Goal: Task Accomplishment & Management: Use online tool/utility

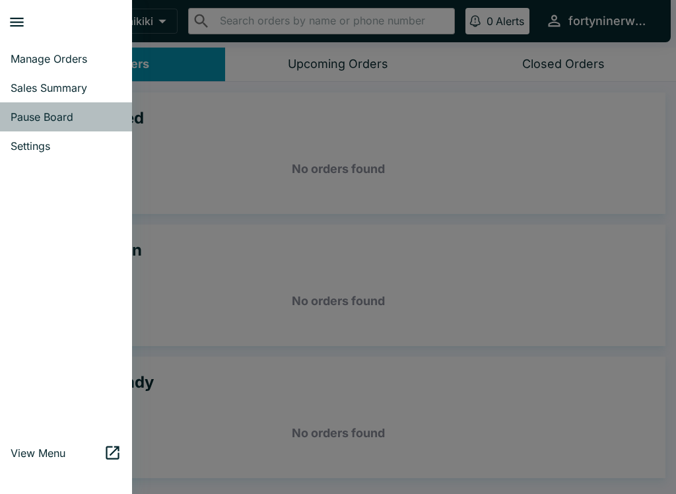
click at [71, 120] on span "Pause Board" at bounding box center [66, 116] width 111 height 13
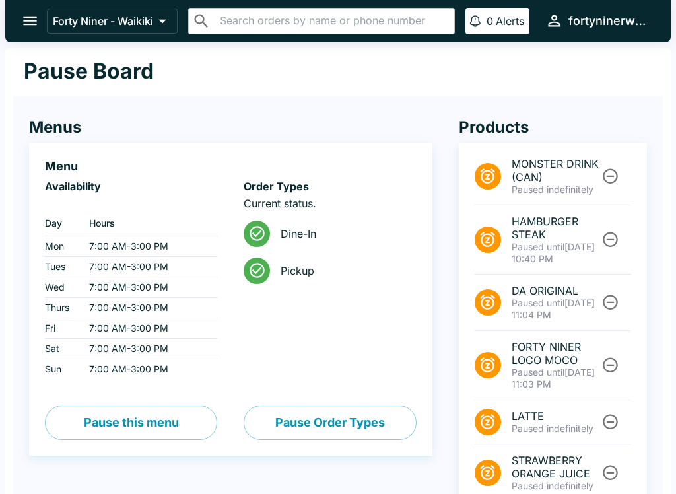
scroll to position [134, 0]
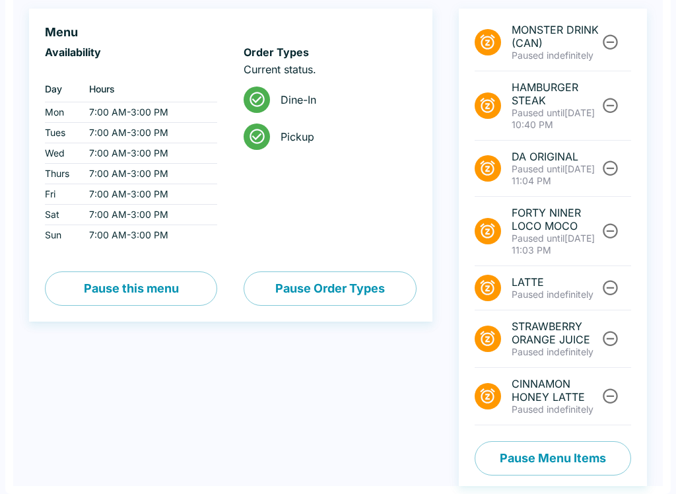
click at [564, 455] on button "Pause Menu Items" at bounding box center [553, 458] width 156 height 34
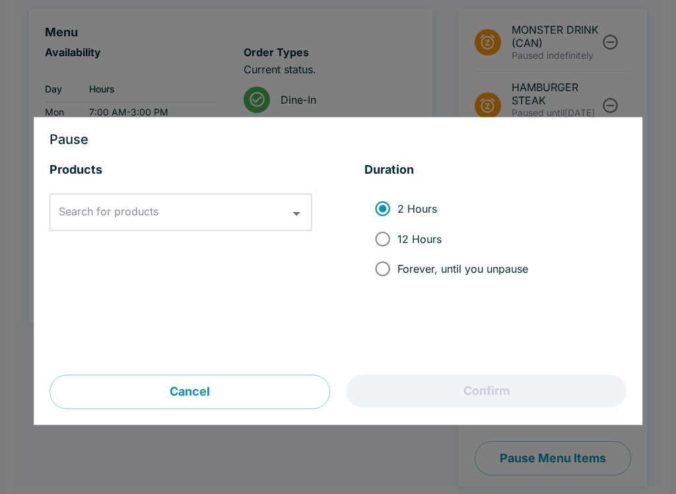
click at [230, 220] on input "Search for products" at bounding box center [170, 212] width 230 height 25
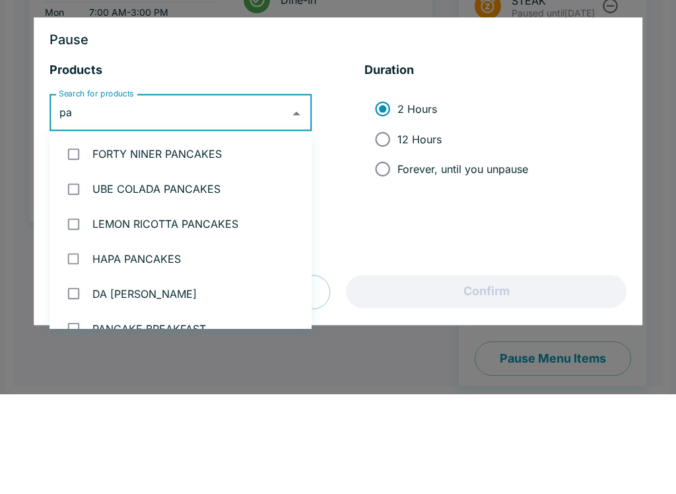
type input "pat"
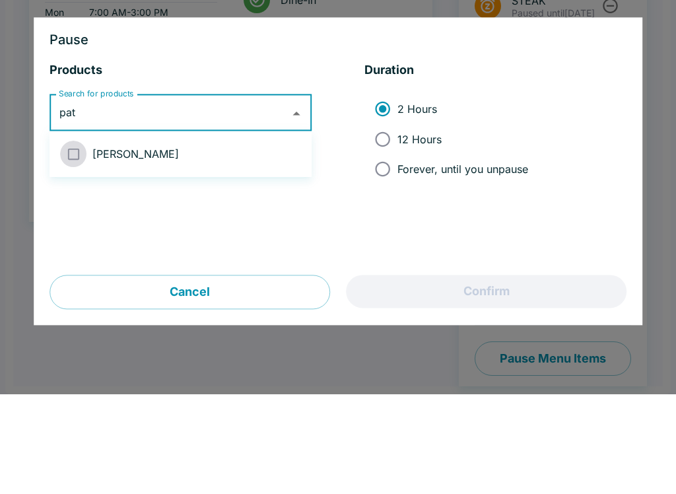
click at [80, 240] on input "checkbox" at bounding box center [73, 253] width 27 height 27
checkbox input "true"
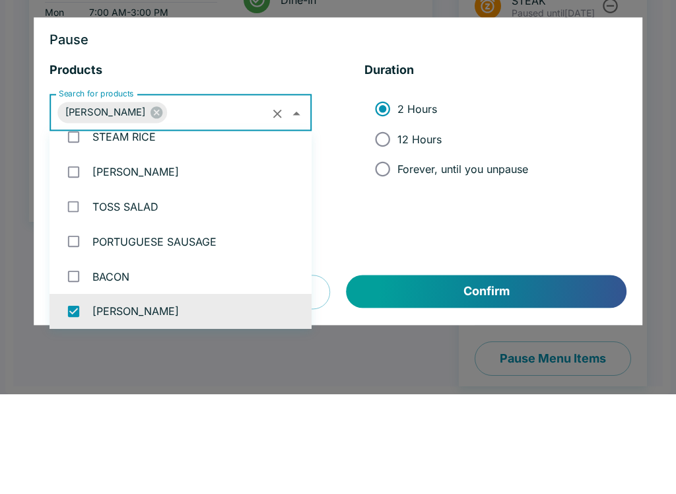
click at [385, 224] on input "12 Hours" at bounding box center [383, 239] width 30 height 30
radio input "true"
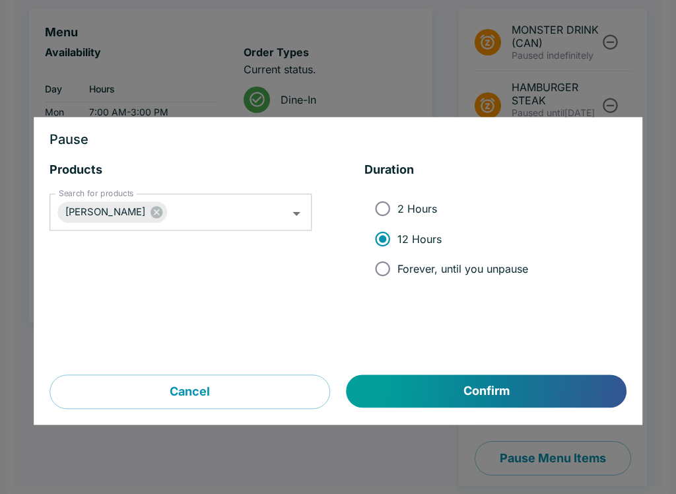
click at [514, 376] on button "Confirm" at bounding box center [487, 391] width 280 height 33
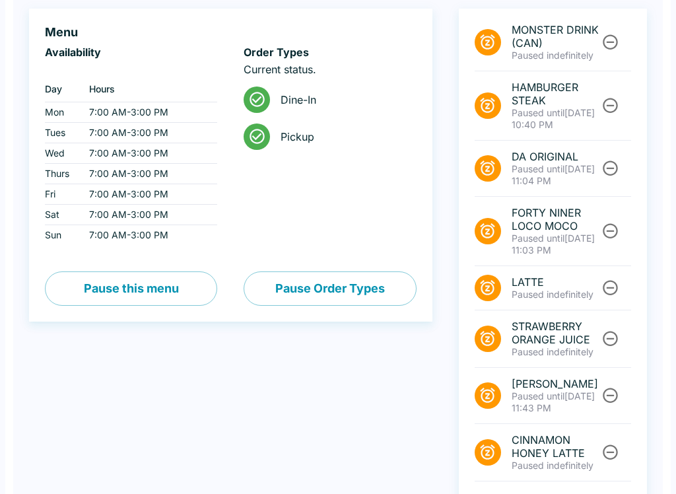
scroll to position [0, 0]
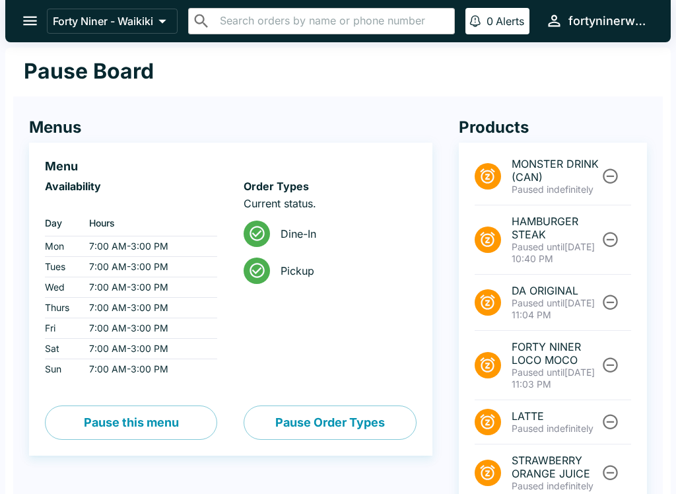
click at [38, 17] on icon "open drawer" at bounding box center [30, 21] width 18 height 18
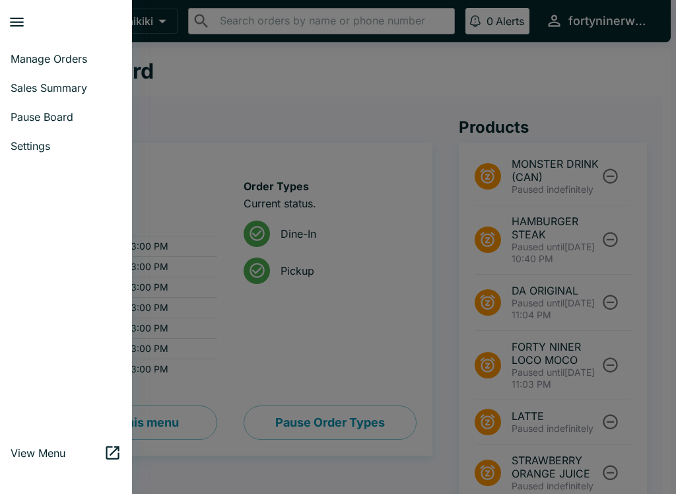
click at [64, 58] on span "Manage Orders" at bounding box center [66, 58] width 111 height 13
